Goal: Transaction & Acquisition: Purchase product/service

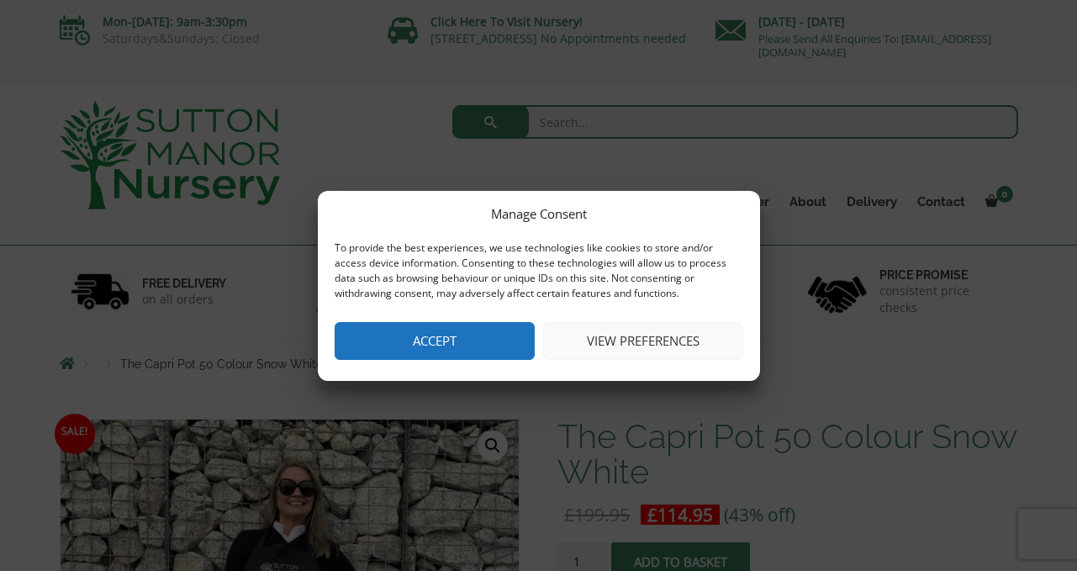
click at [582, 342] on button "View preferences" at bounding box center [643, 341] width 200 height 38
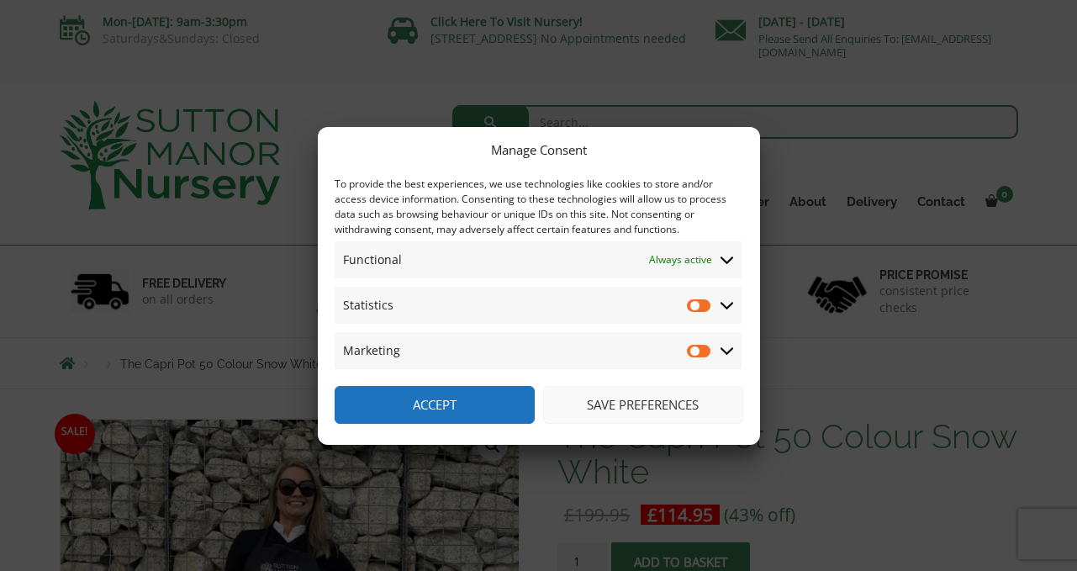
click at [704, 305] on input "Statistics" at bounding box center [699, 305] width 25 height 17
checkbox input "true"
click at [703, 346] on input "Marketing" at bounding box center [699, 350] width 25 height 17
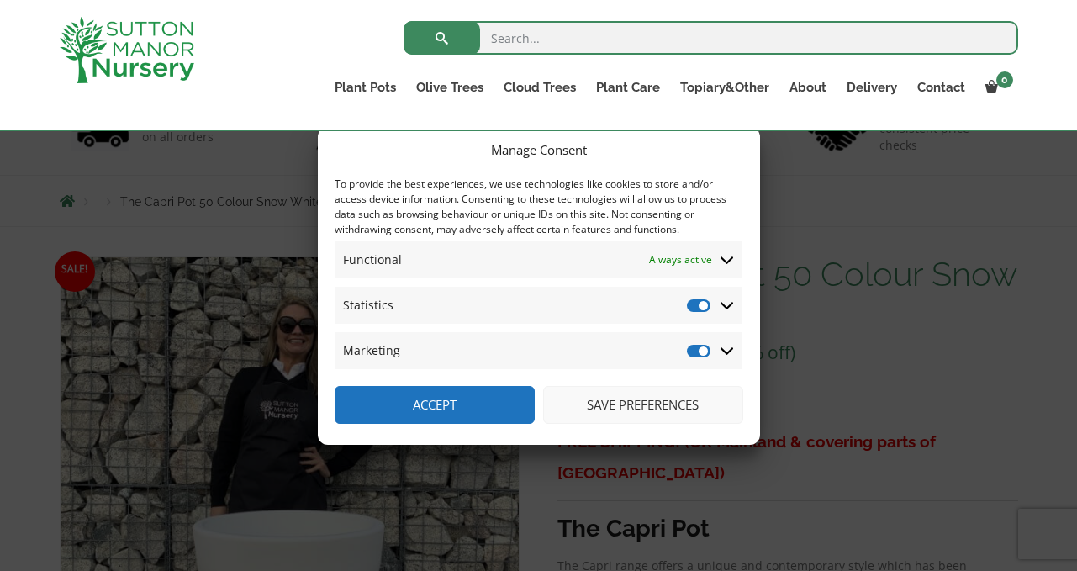
scroll to position [136, 0]
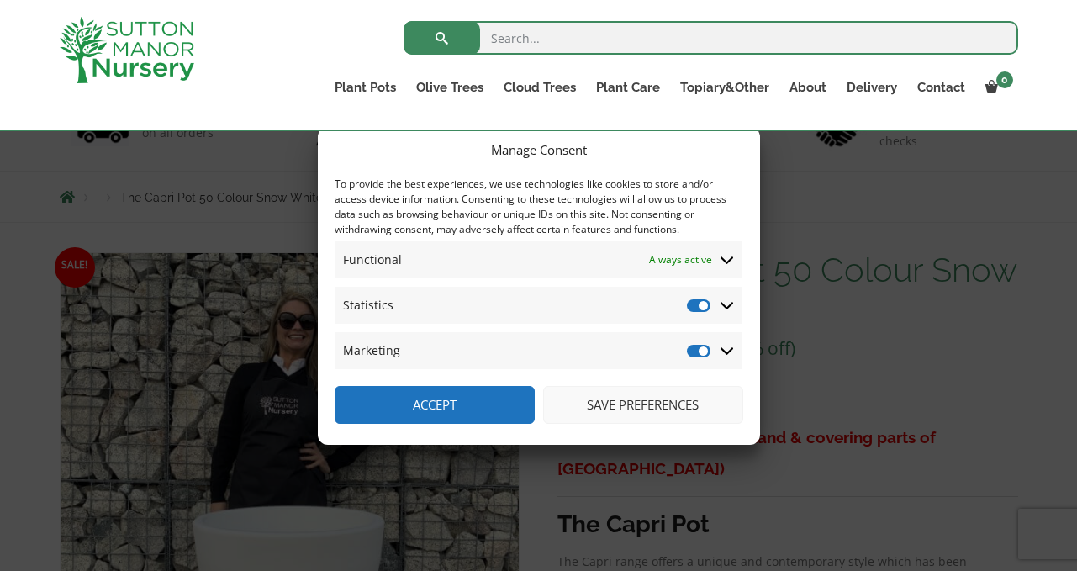
click at [730, 306] on icon at bounding box center [727, 306] width 13 height 8
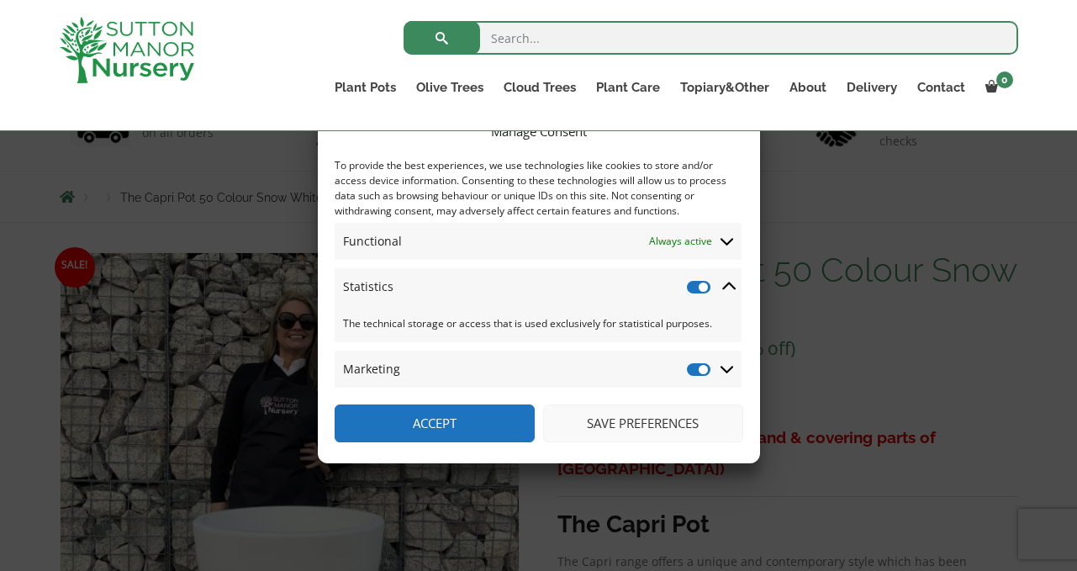
click at [728, 370] on icon at bounding box center [727, 370] width 13 height 8
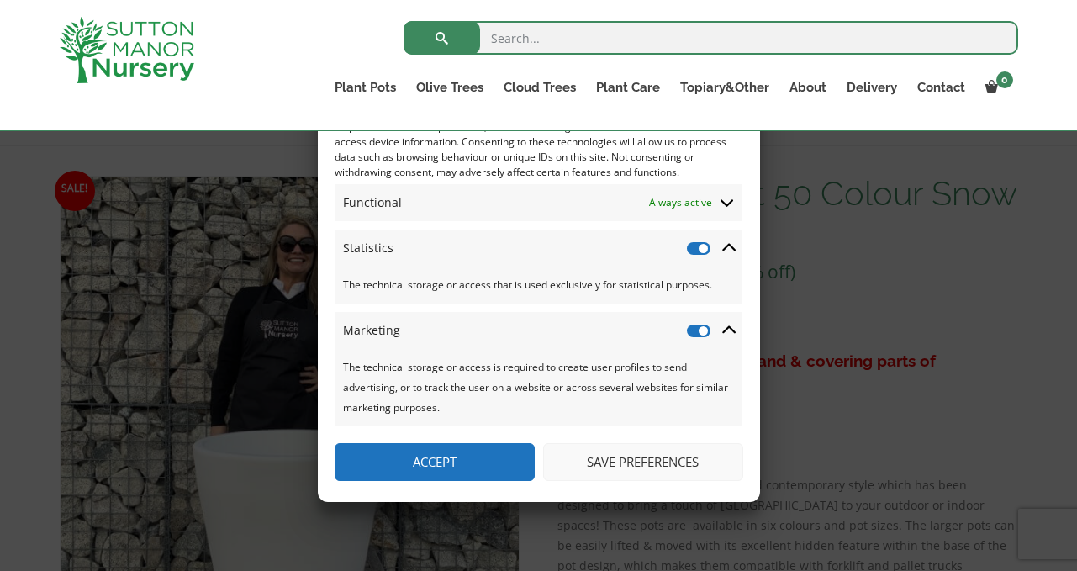
scroll to position [213, 0]
click at [694, 332] on input "Marketing" at bounding box center [699, 330] width 25 height 17
checkbox input "false"
click at [689, 246] on input "Statistics" at bounding box center [699, 248] width 25 height 17
checkbox input "false"
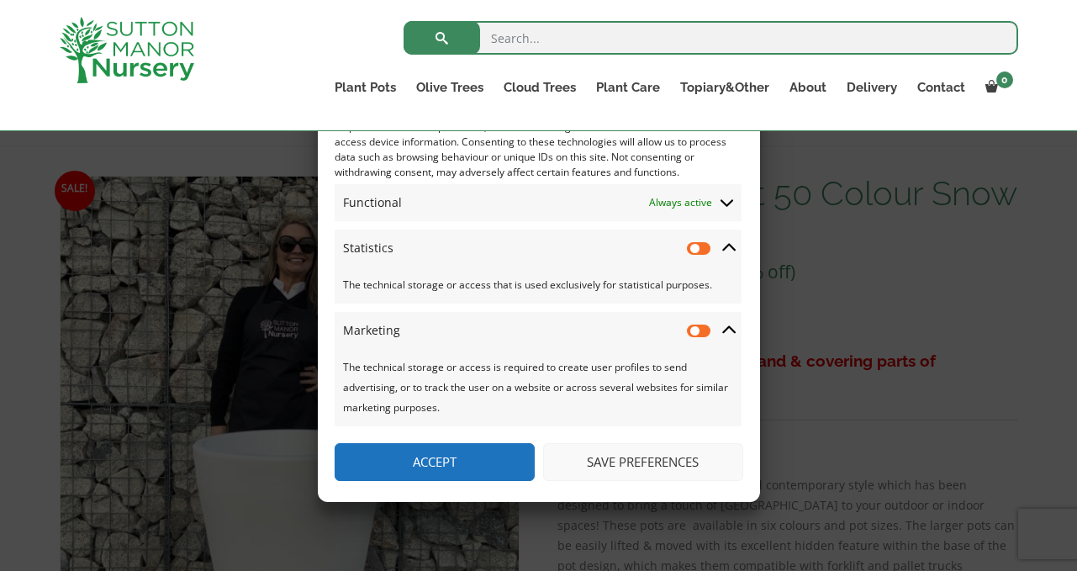
click at [600, 462] on button "Save preferences" at bounding box center [643, 462] width 200 height 38
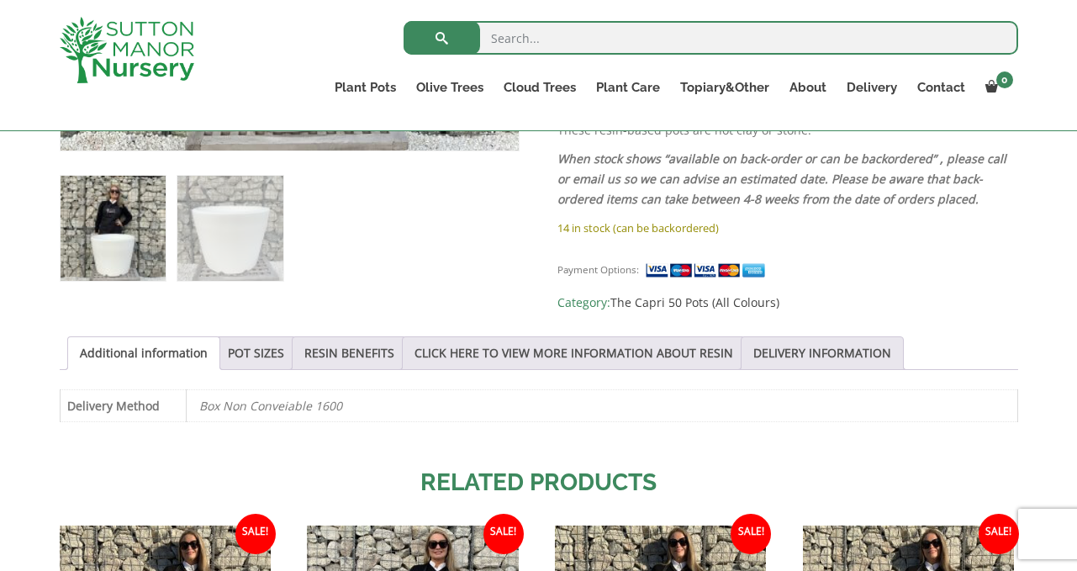
scroll to position [687, 0]
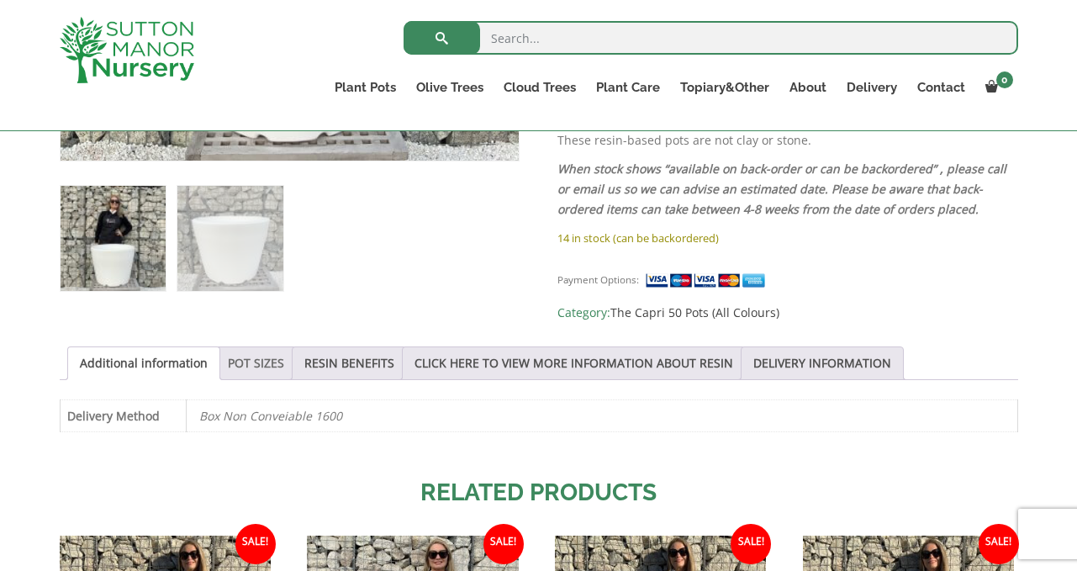
click at [261, 353] on link "POT SIZES" at bounding box center [256, 363] width 56 height 32
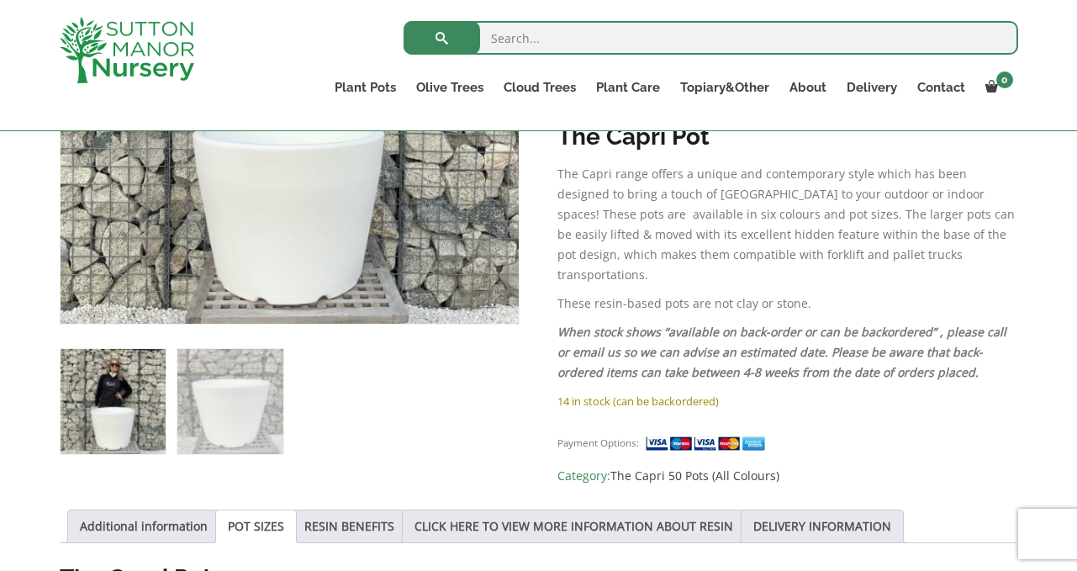
scroll to position [524, 0]
click at [127, 430] on img at bounding box center [113, 401] width 105 height 105
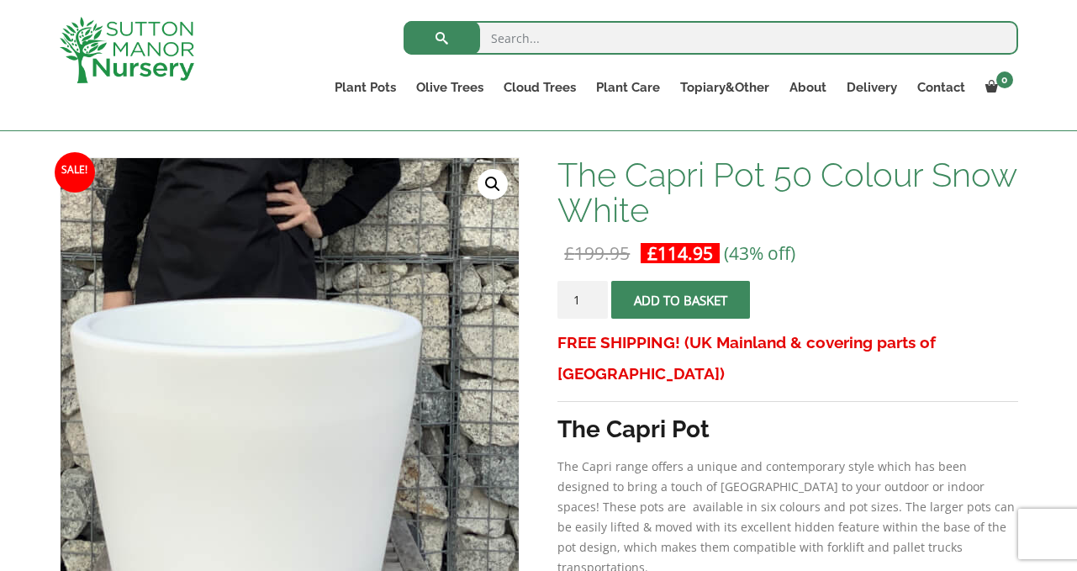
scroll to position [230, 0]
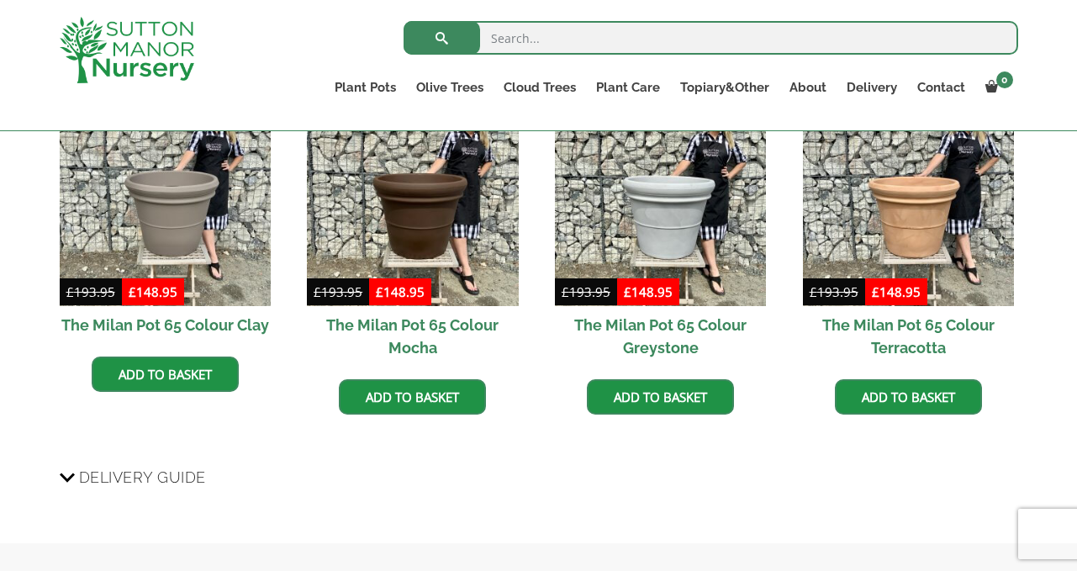
scroll to position [1381, 0]
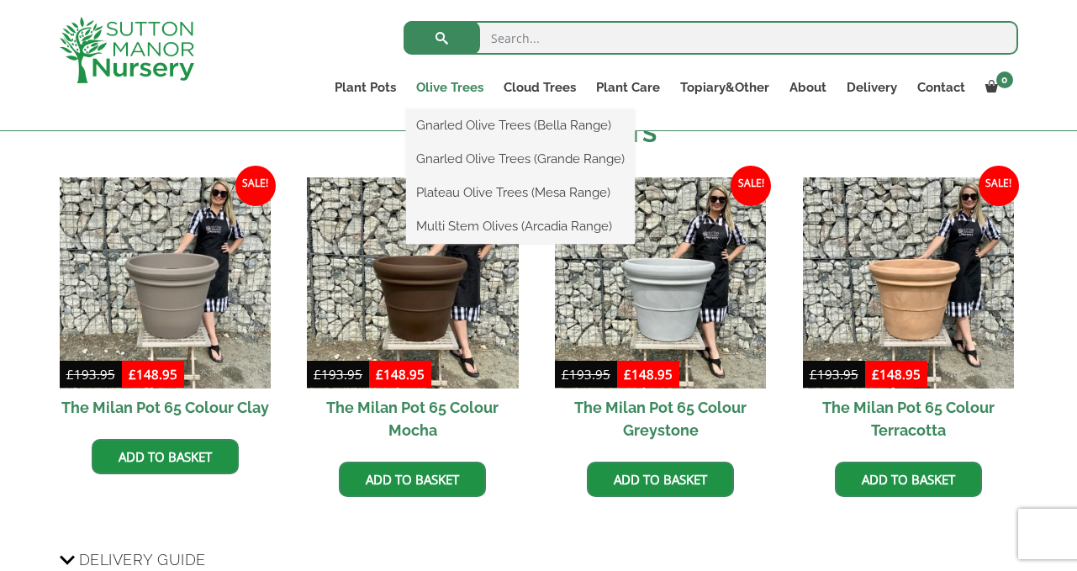
click at [446, 84] on link "Olive Trees" at bounding box center [449, 88] width 87 height 24
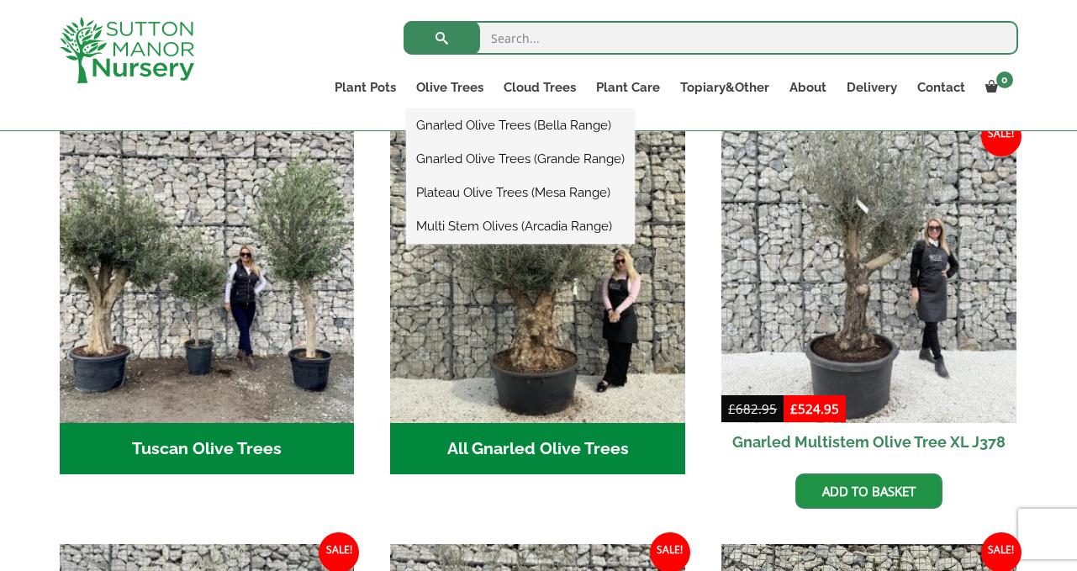
scroll to position [642, 0]
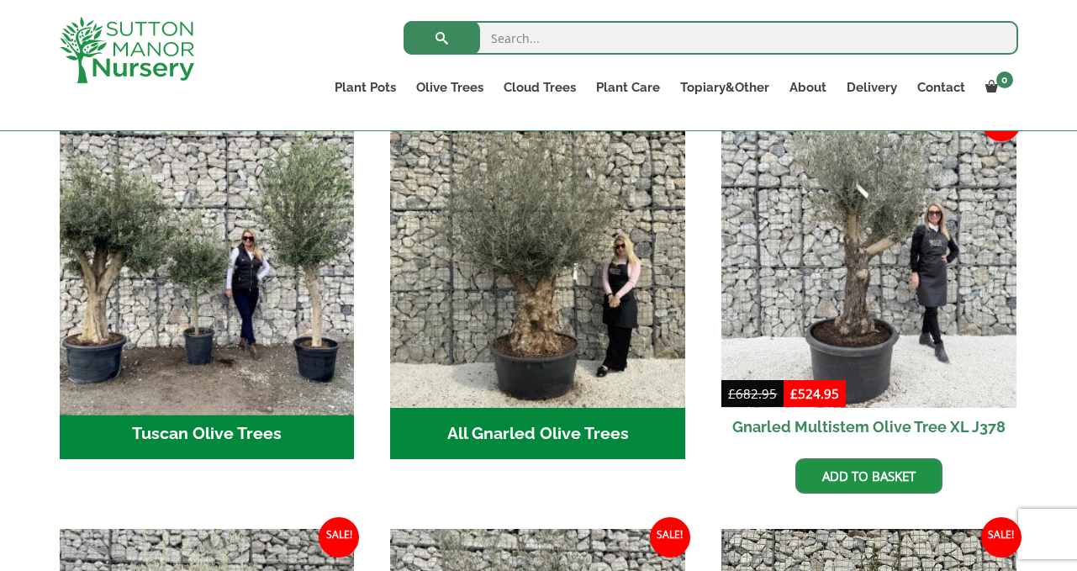
click at [233, 353] on img "Visit product category Tuscan Olive Trees" at bounding box center [206, 259] width 309 height 309
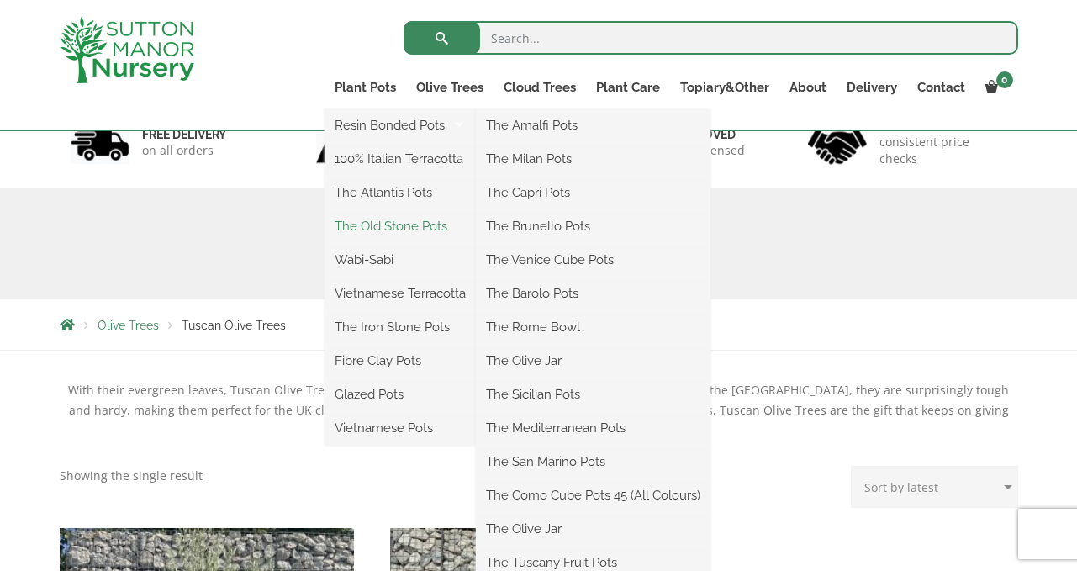
scroll to position [138, 0]
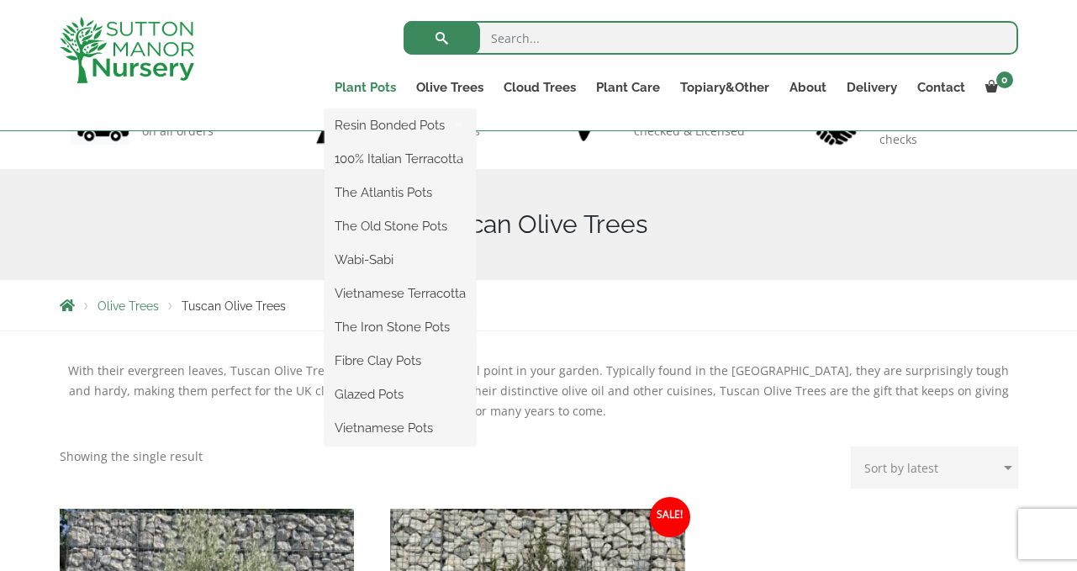
click at [367, 87] on link "Plant Pots" at bounding box center [366, 88] width 82 height 24
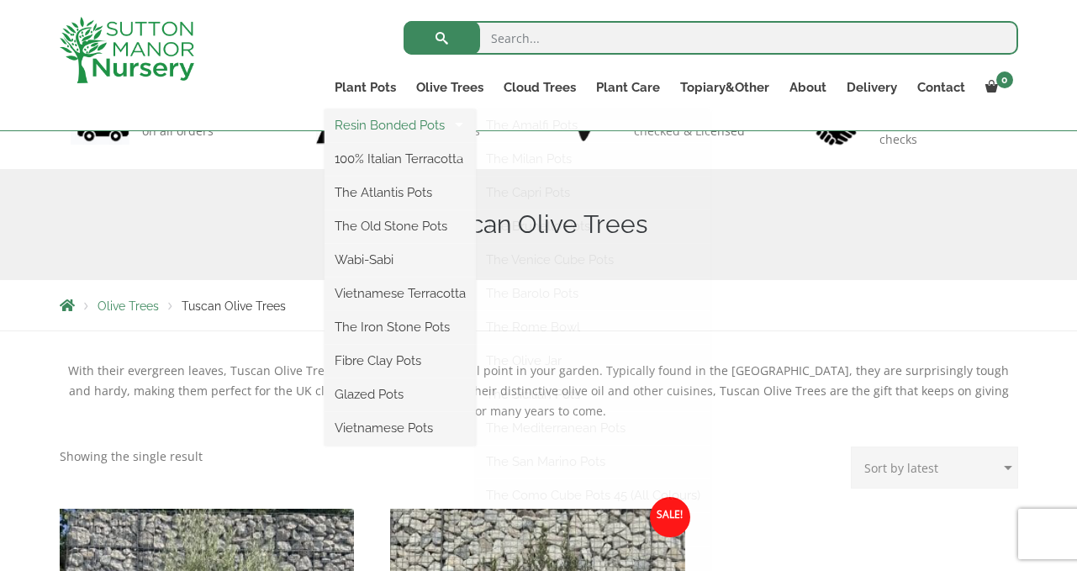
click at [384, 124] on link "Resin Bonded Pots" at bounding box center [400, 125] width 151 height 25
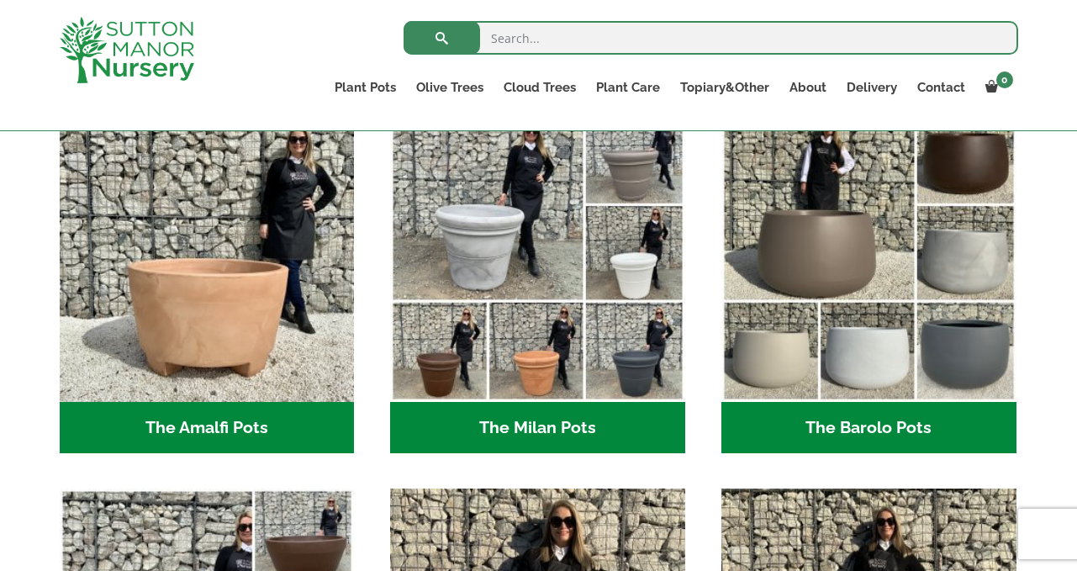
scroll to position [486, 0]
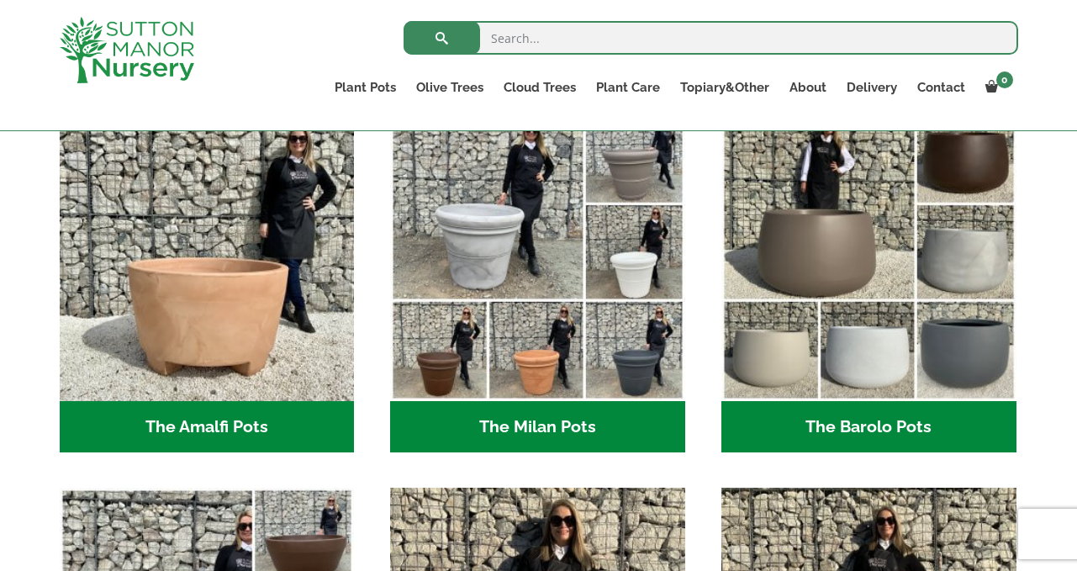
click at [219, 432] on h2 "The Amalfi Pots (3)" at bounding box center [207, 427] width 295 height 52
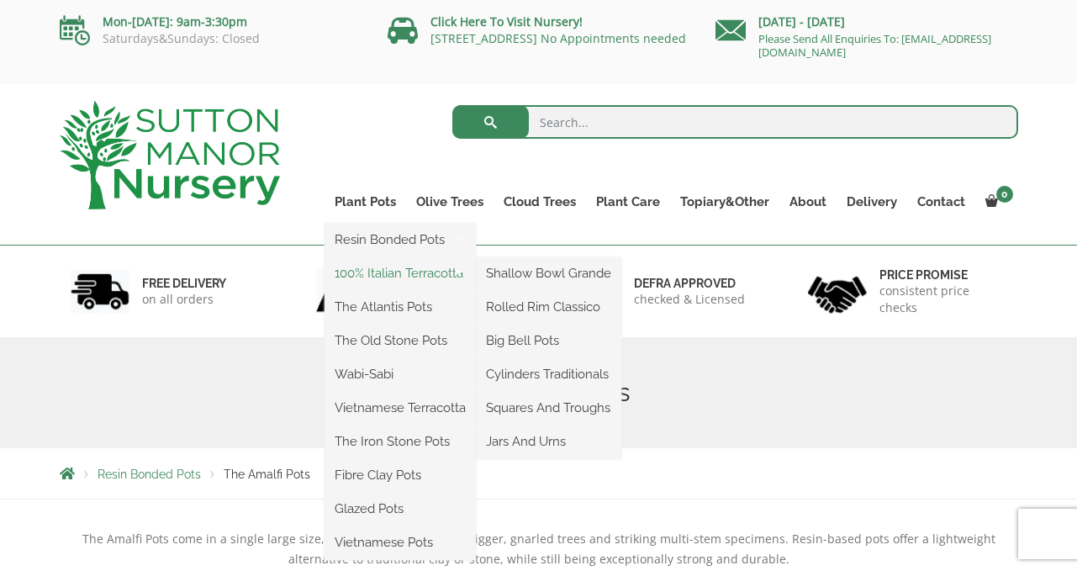
click at [374, 270] on link "100% Italian Terracotta" at bounding box center [400, 273] width 151 height 25
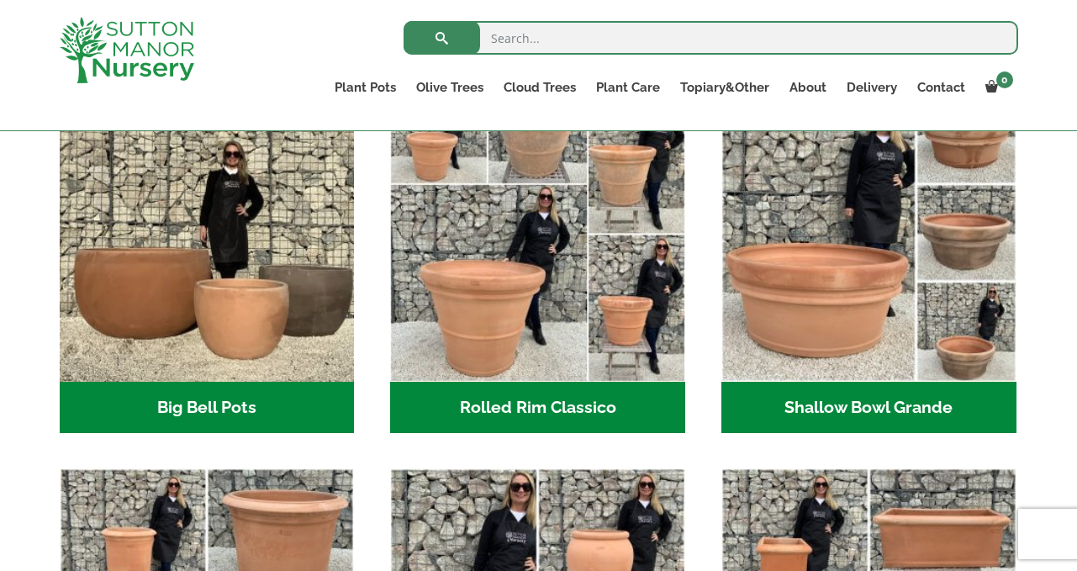
scroll to position [582, 0]
click at [245, 416] on h2 "Big Bell Pots (10)" at bounding box center [207, 408] width 295 height 52
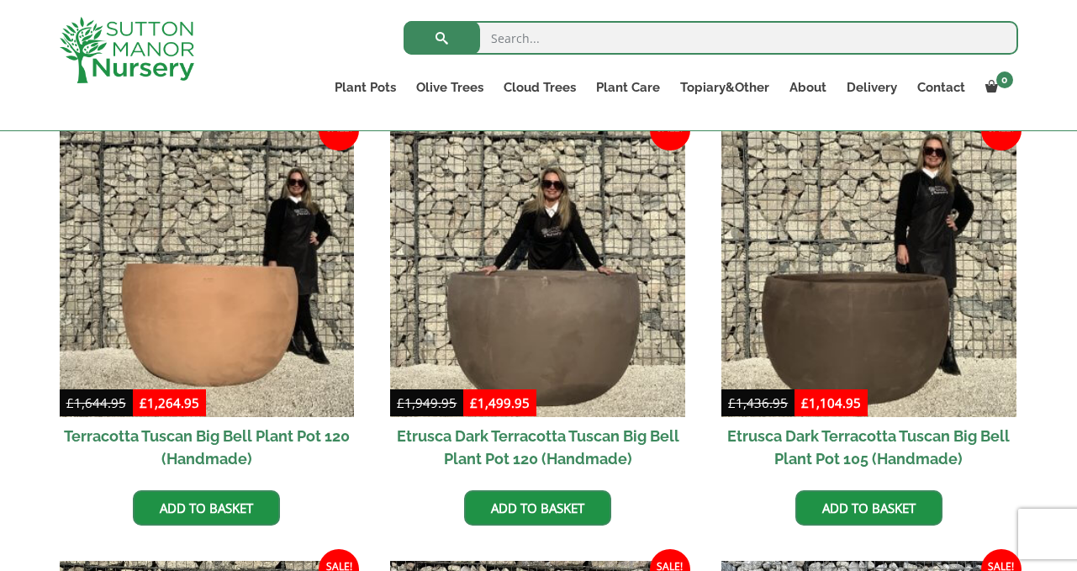
scroll to position [221, 0]
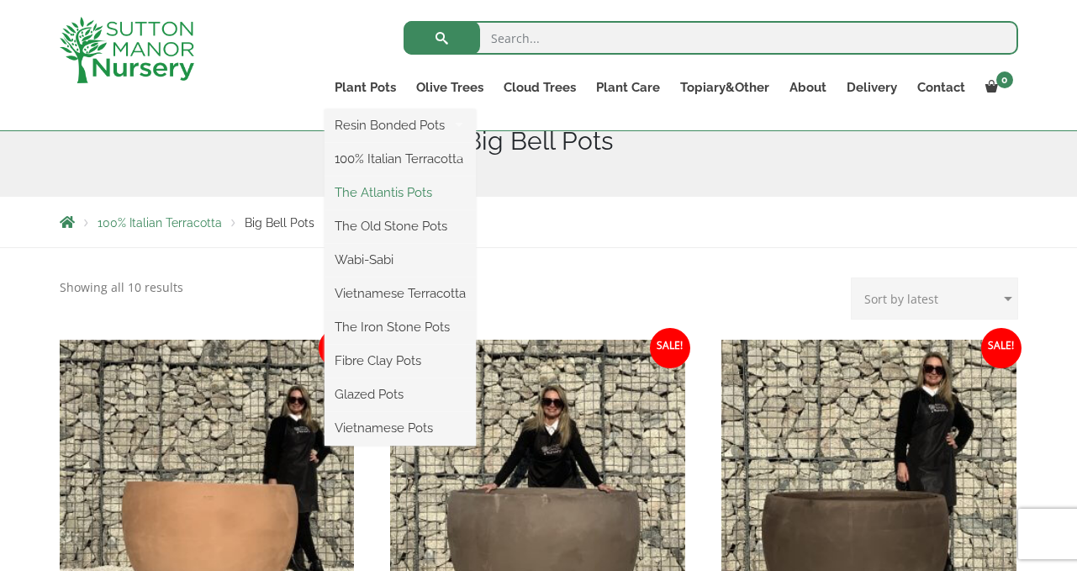
click at [363, 192] on link "The Atlantis Pots" at bounding box center [400, 192] width 151 height 25
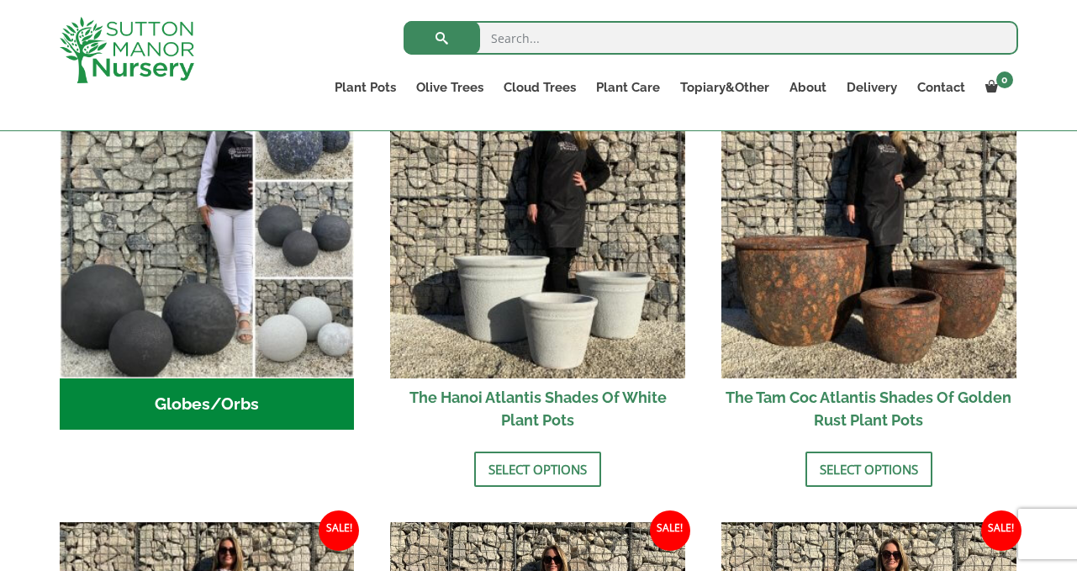
scroll to position [623, 0]
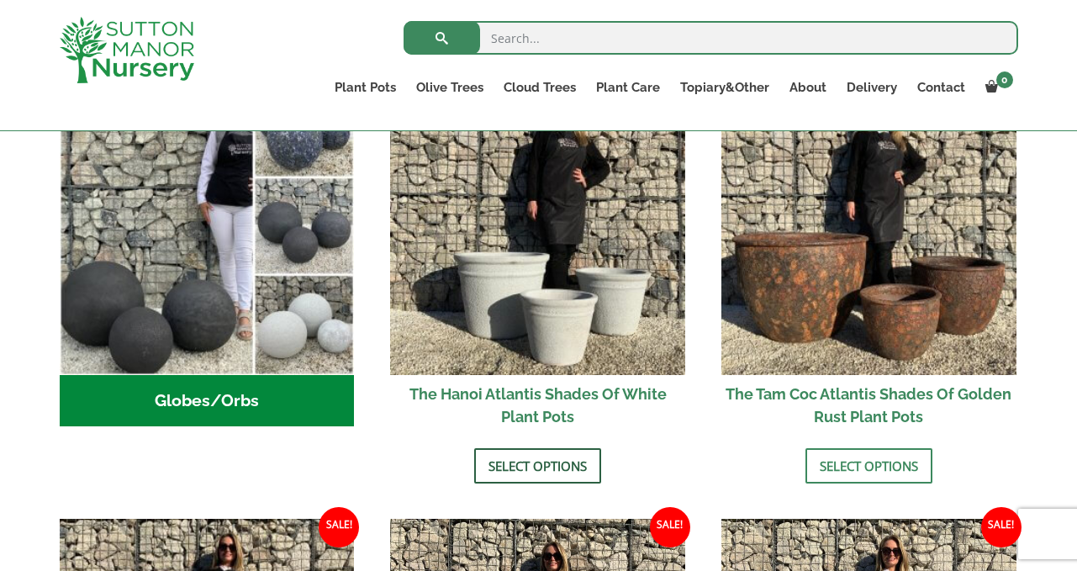
click at [531, 467] on link "Select options" at bounding box center [537, 465] width 127 height 35
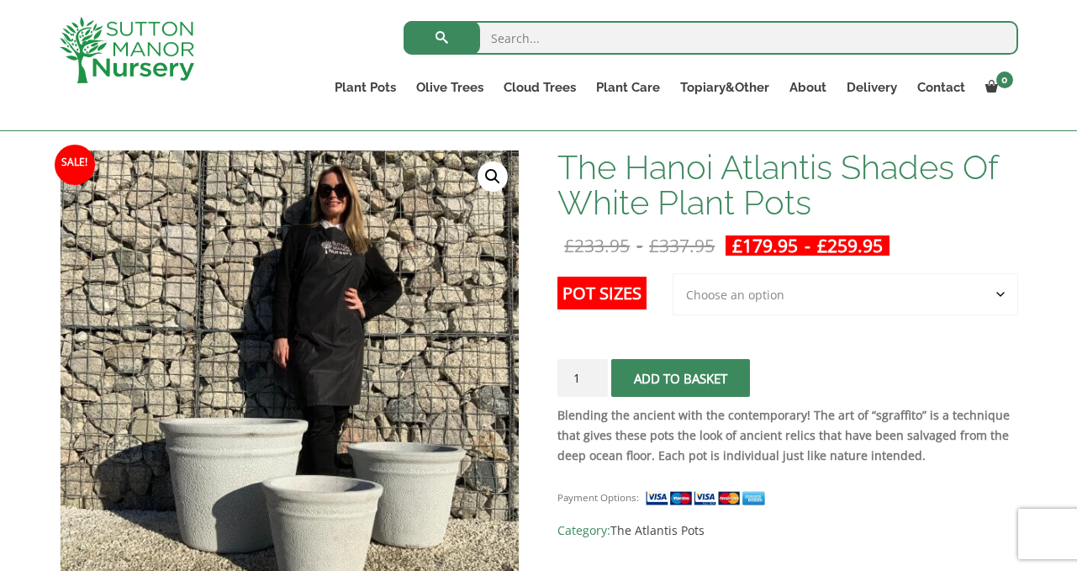
scroll to position [241, 0]
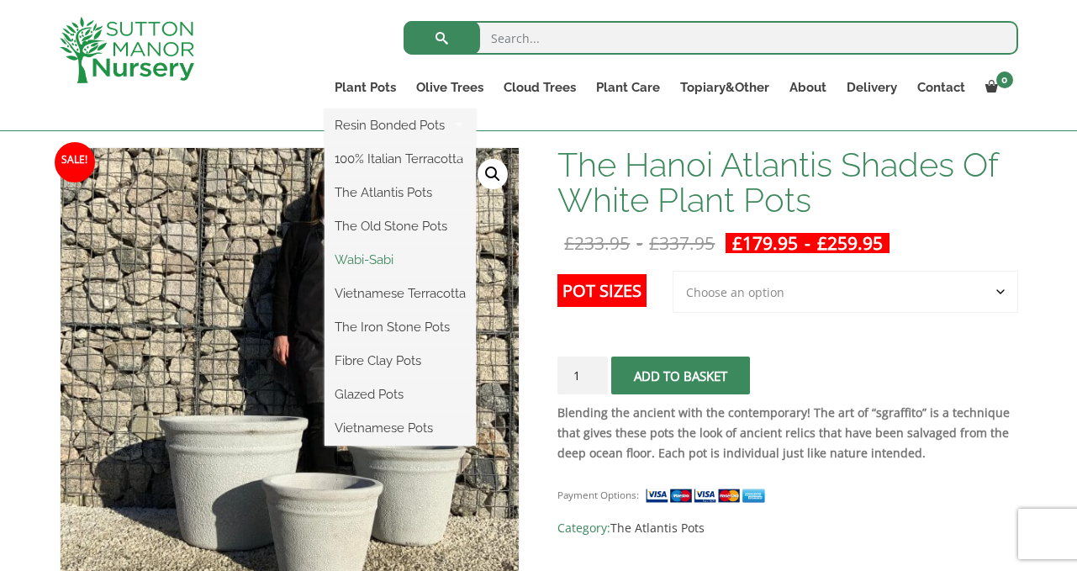
click at [380, 261] on link "Wabi-Sabi" at bounding box center [400, 259] width 151 height 25
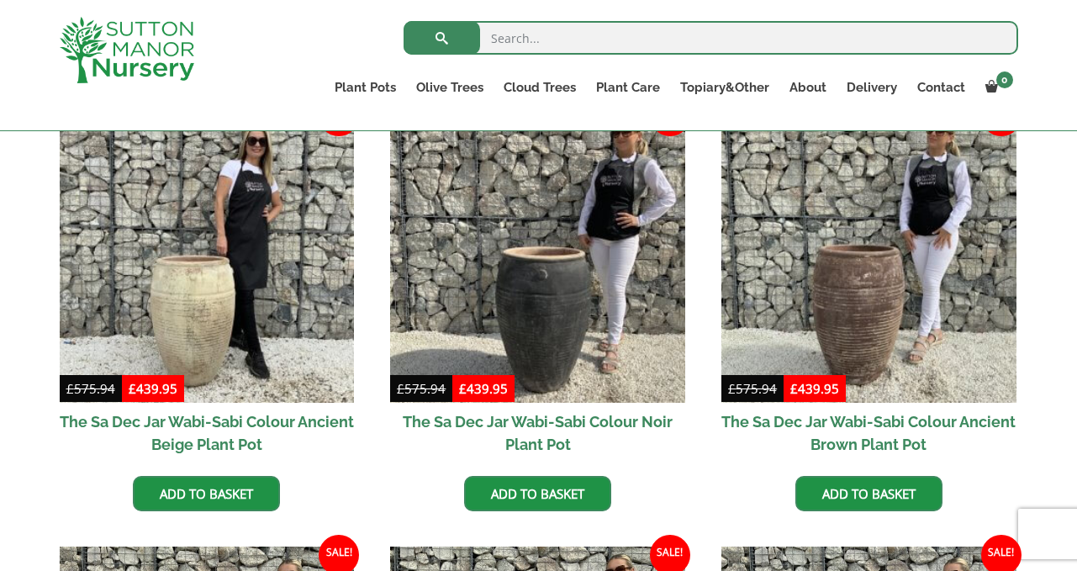
scroll to position [470, 0]
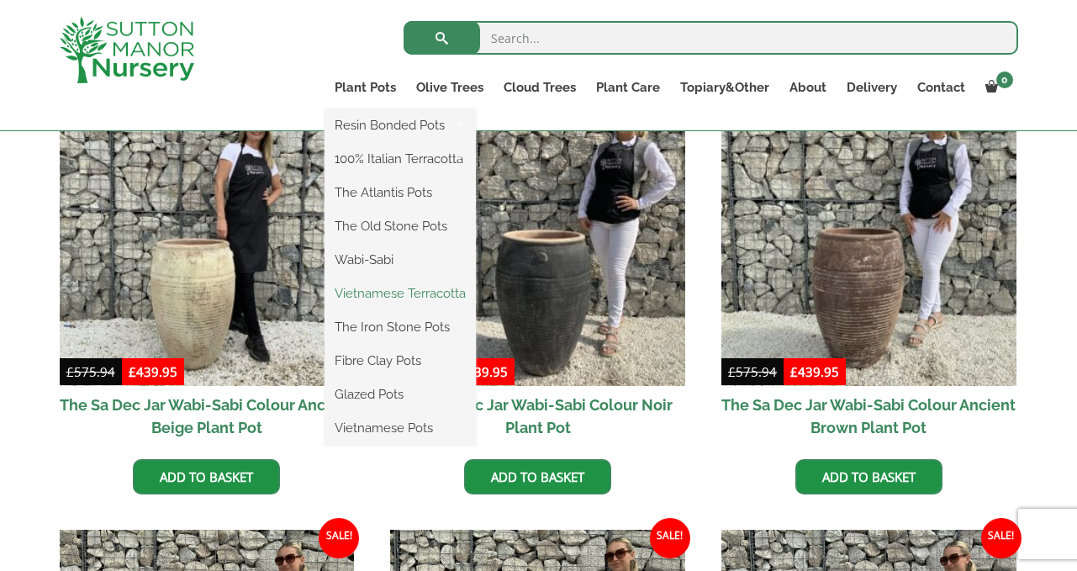
click at [383, 291] on link "Vietnamese Terracotta" at bounding box center [400, 293] width 151 height 25
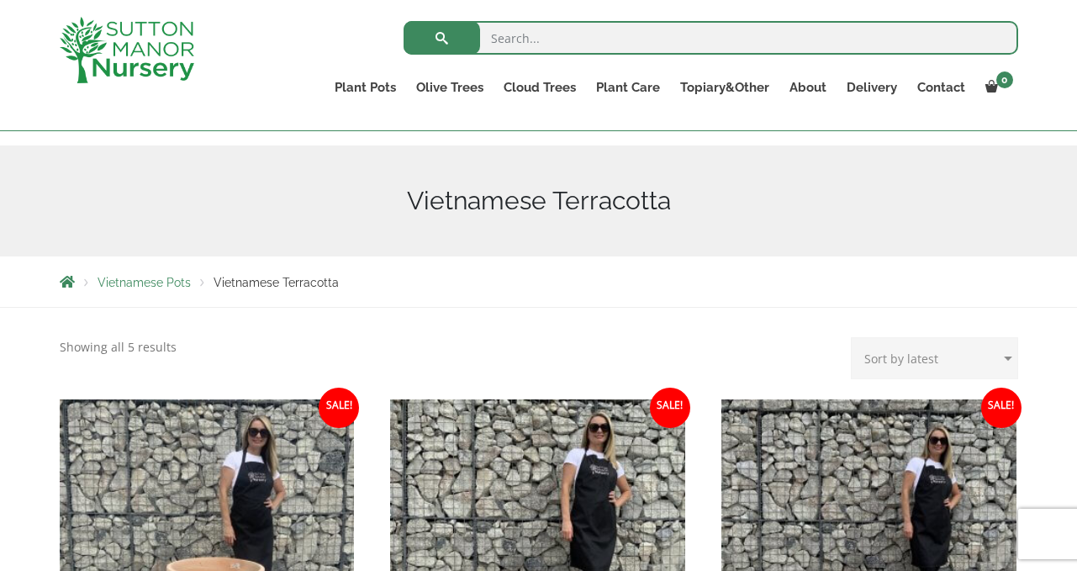
scroll to position [119, 0]
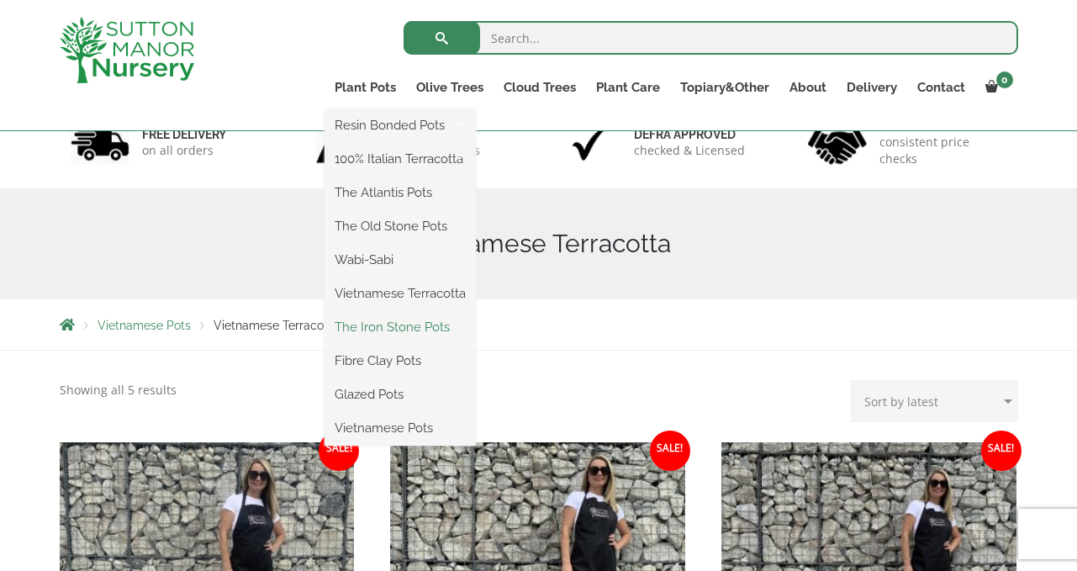
click at [379, 328] on link "The Iron Stone Pots" at bounding box center [400, 326] width 151 height 25
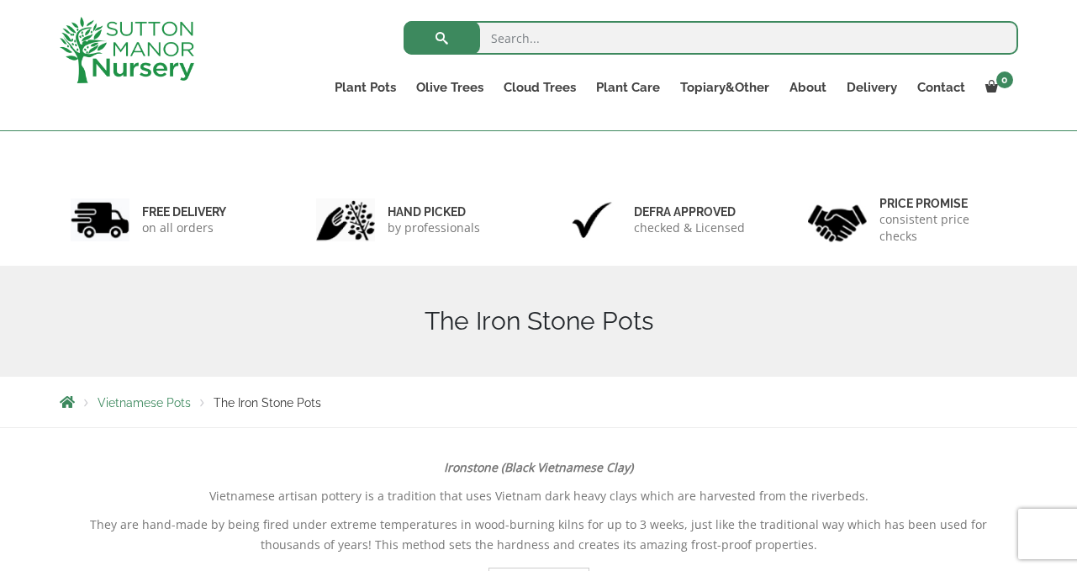
scroll to position [12, 0]
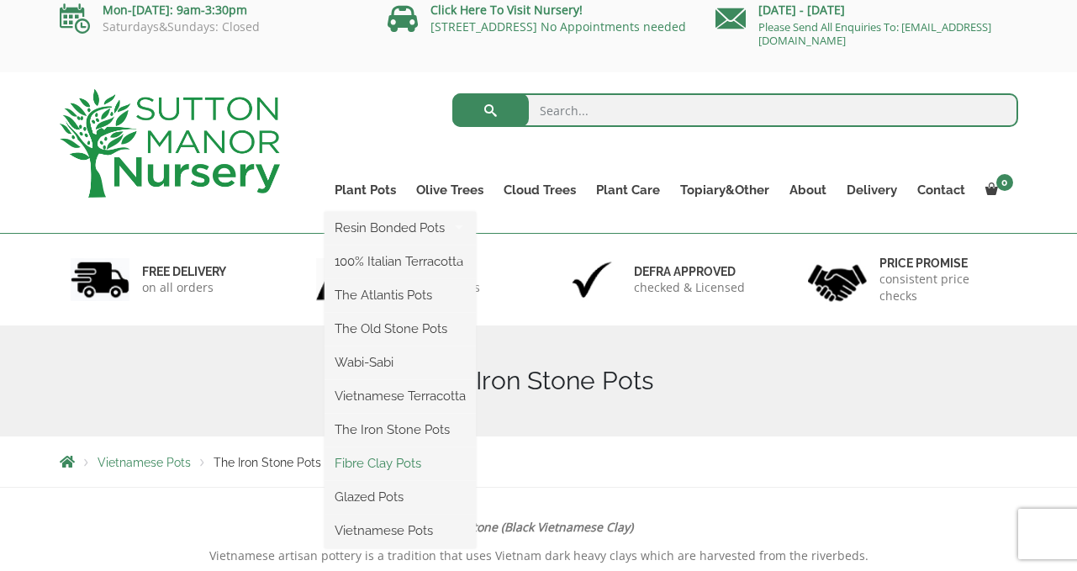
click at [388, 462] on link "Fibre Clay Pots" at bounding box center [400, 463] width 151 height 25
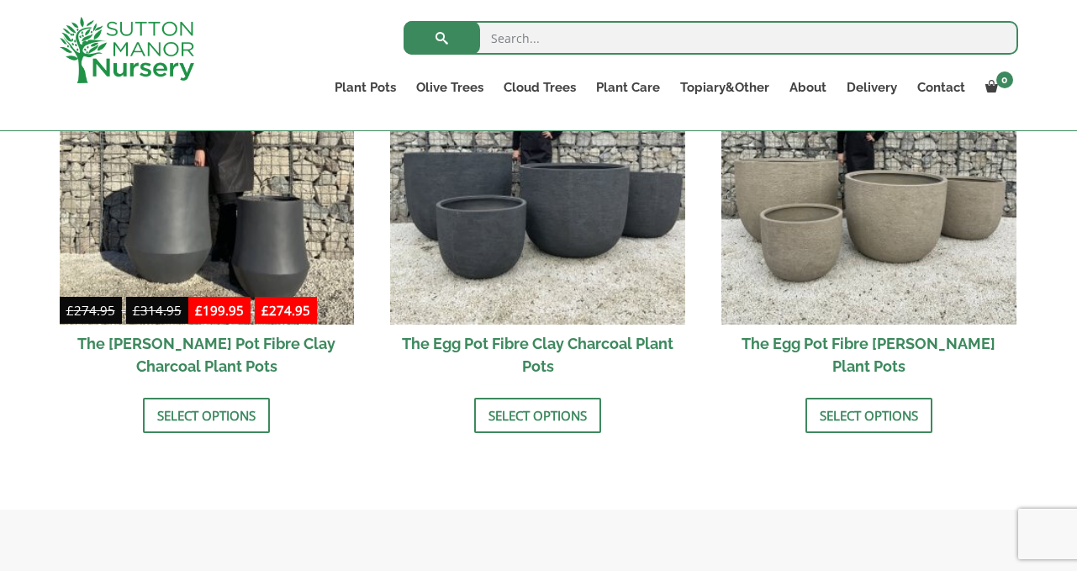
scroll to position [582, 0]
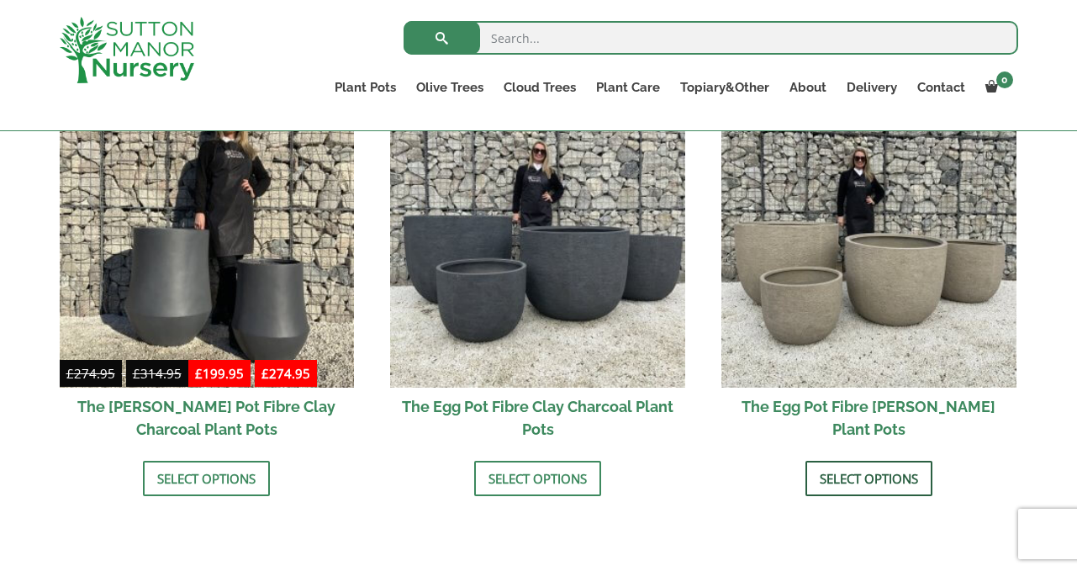
click at [866, 476] on link "Select options" at bounding box center [868, 478] width 127 height 35
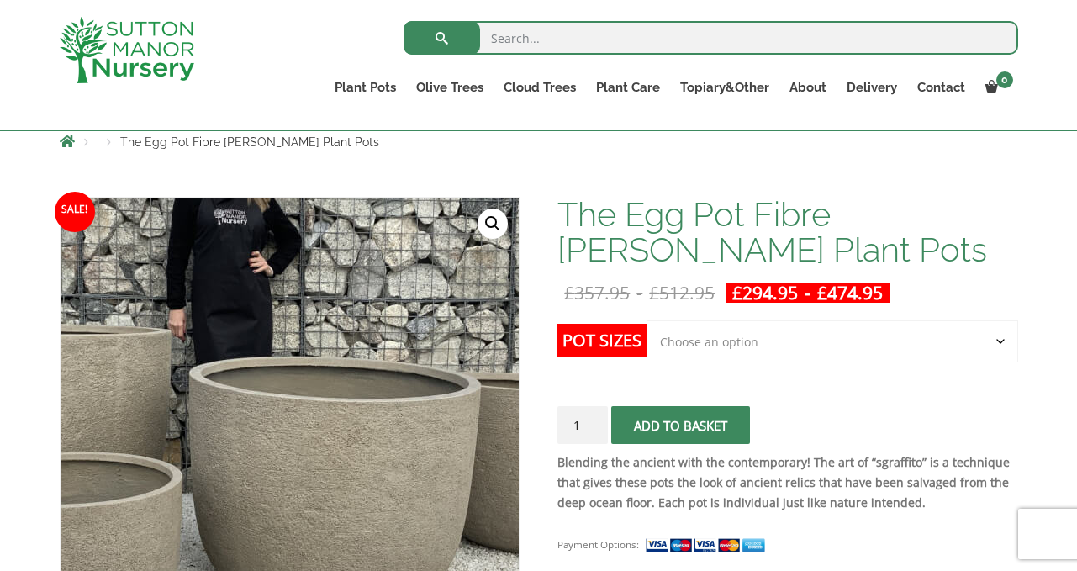
scroll to position [188, 0]
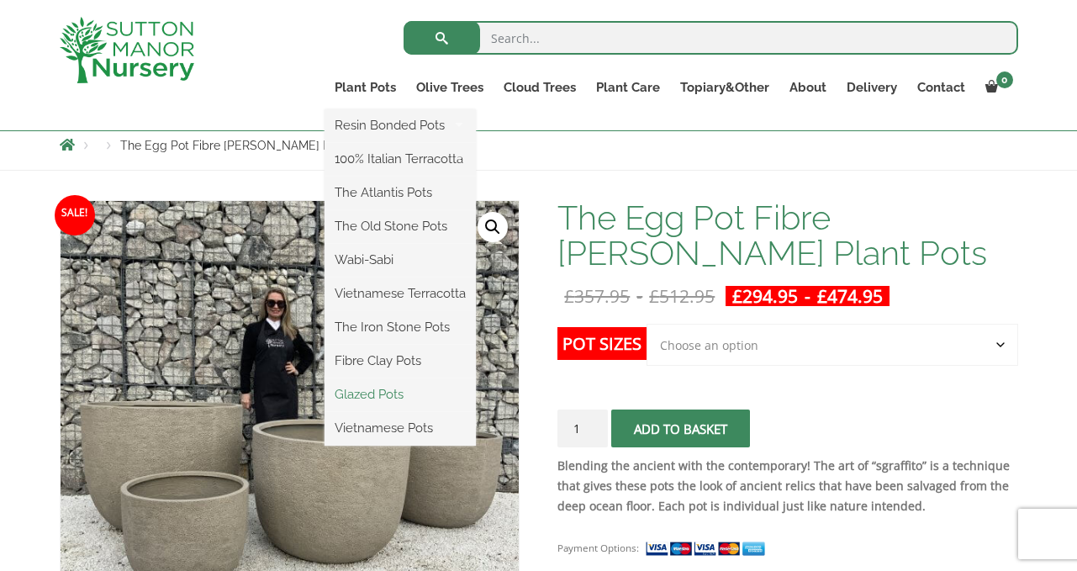
click at [388, 393] on link "Glazed Pots" at bounding box center [400, 394] width 151 height 25
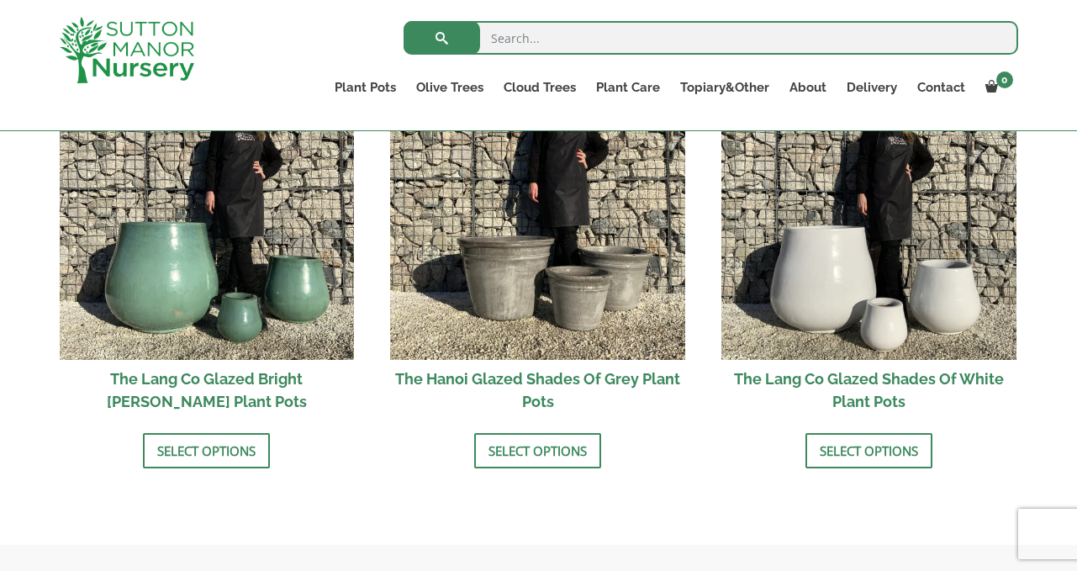
scroll to position [1817, 0]
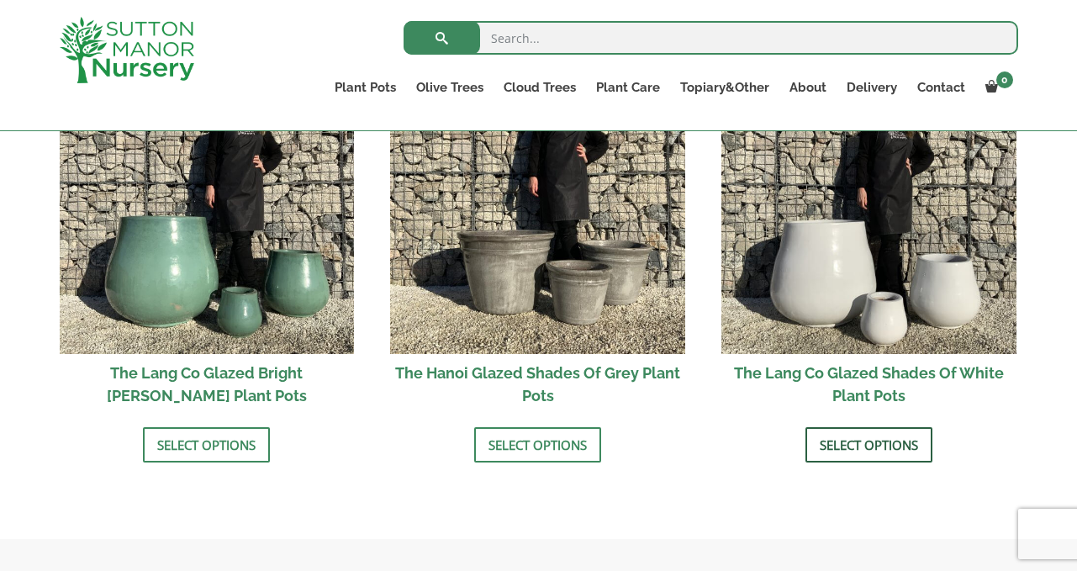
click at [855, 441] on link "Select options" at bounding box center [868, 444] width 127 height 35
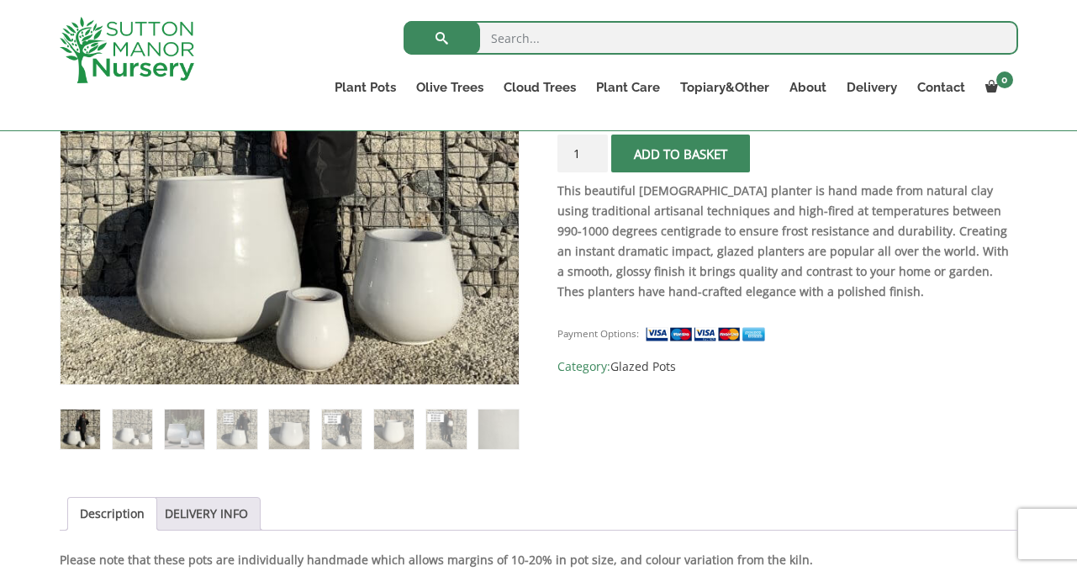
scroll to position [360, 0]
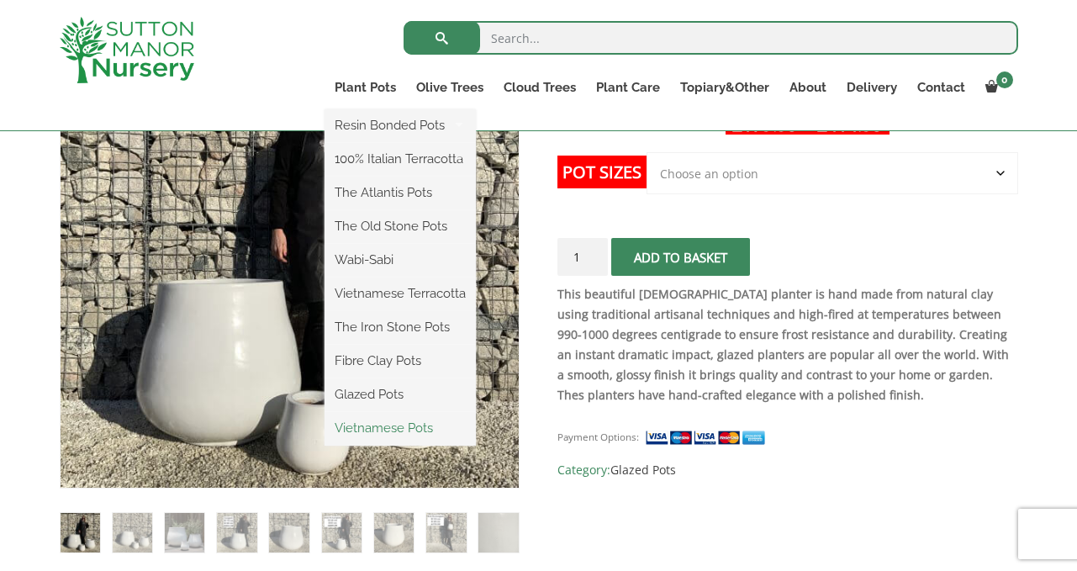
click at [391, 426] on link "Vietnamese Pots" at bounding box center [400, 427] width 151 height 25
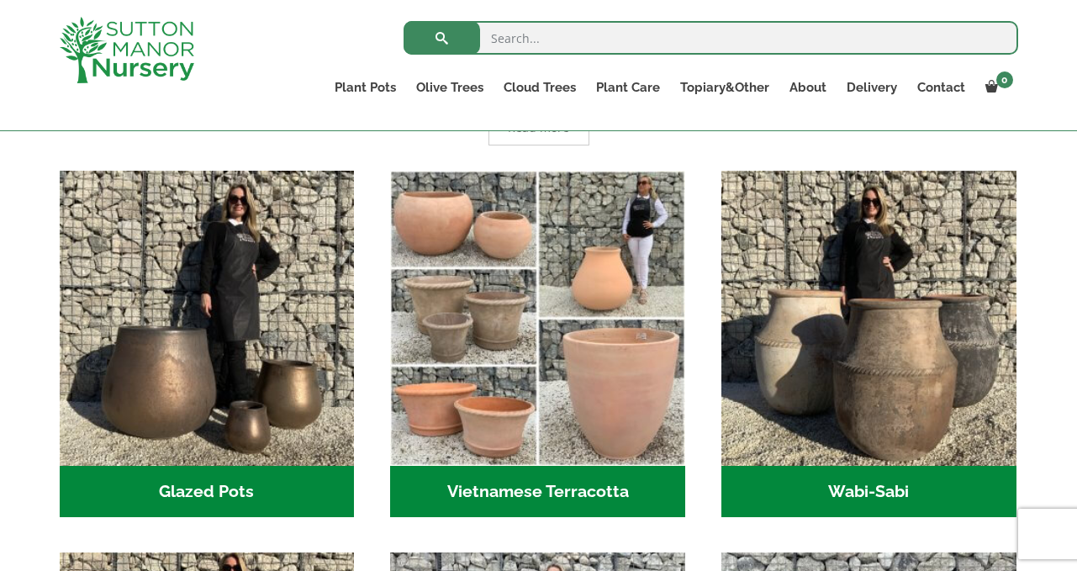
scroll to position [467, 0]
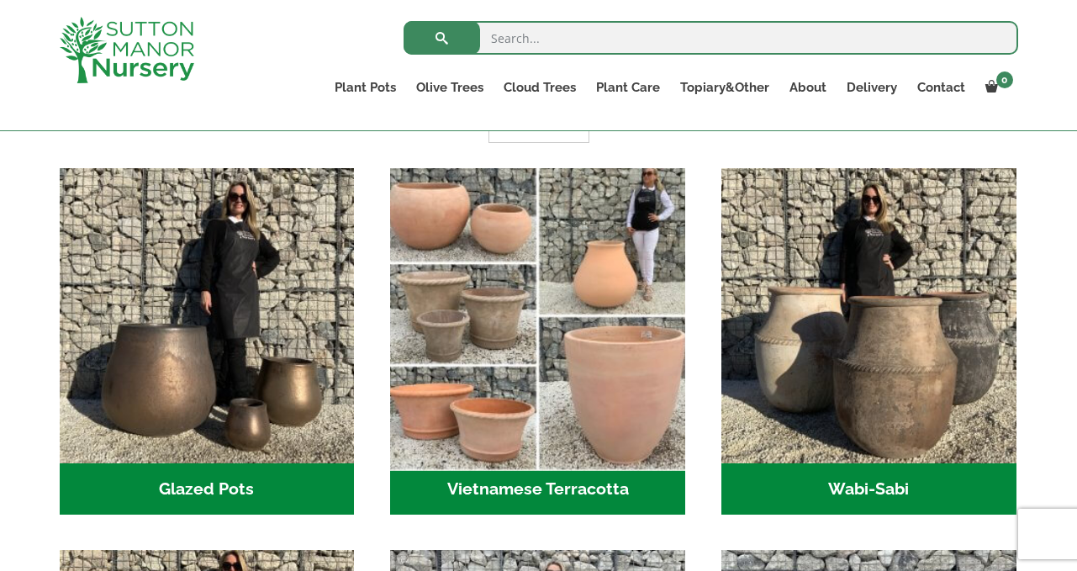
click at [492, 434] on img "Visit product category Vietnamese Terracotta" at bounding box center [537, 315] width 309 height 309
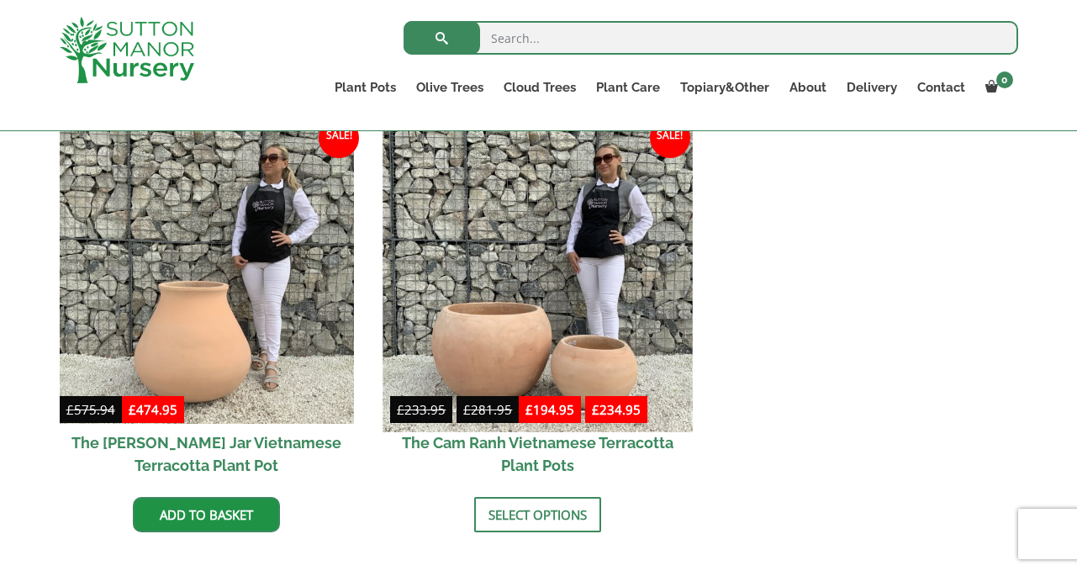
scroll to position [875, 0]
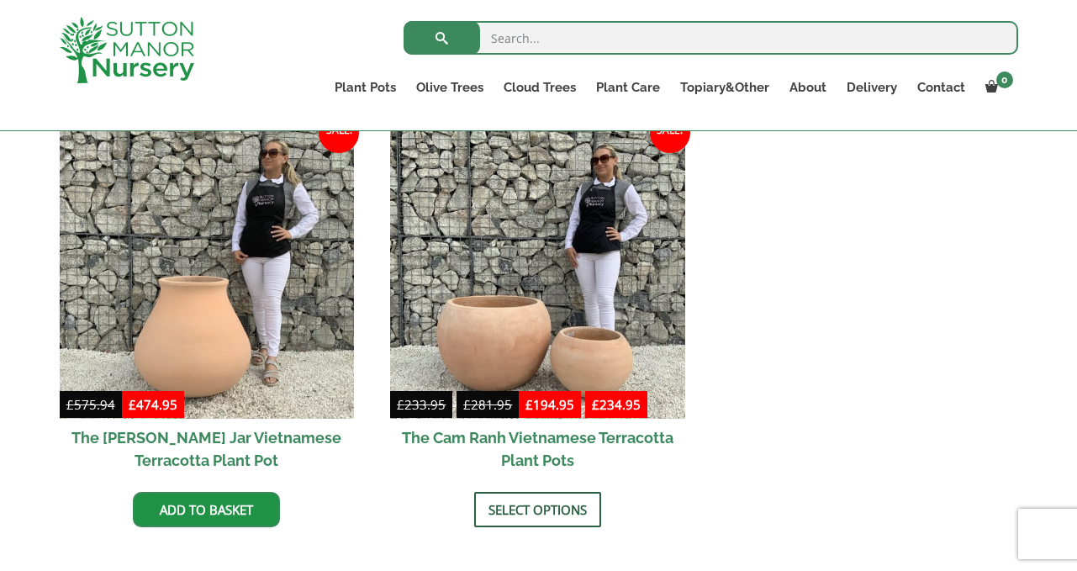
click at [526, 515] on link "Select options" at bounding box center [537, 509] width 127 height 35
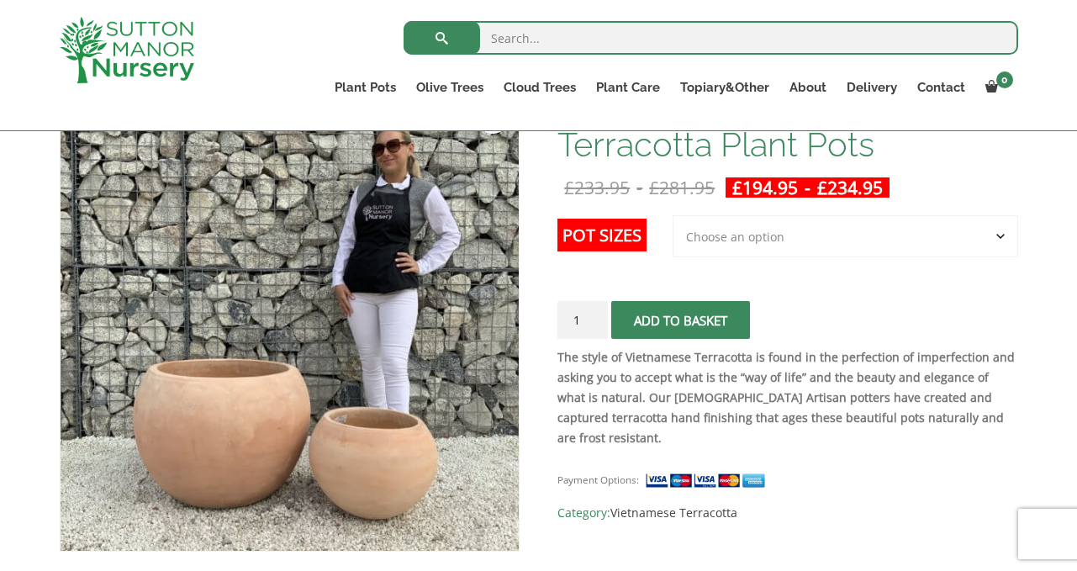
scroll to position [297, 0]
select select "Largest pot In The Picture"
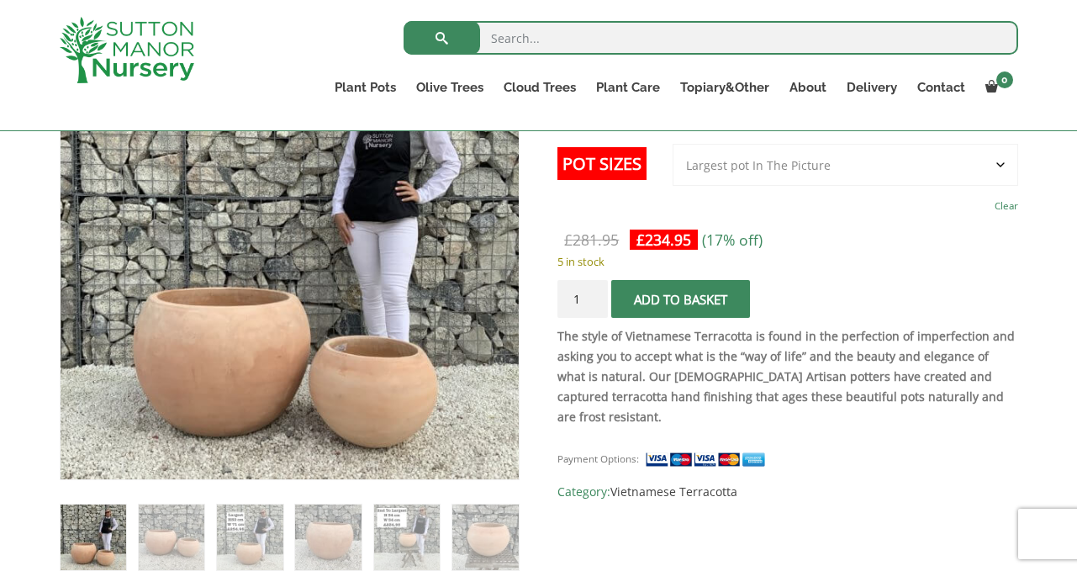
scroll to position [350, 0]
